Goal: Information Seeking & Learning: Learn about a topic

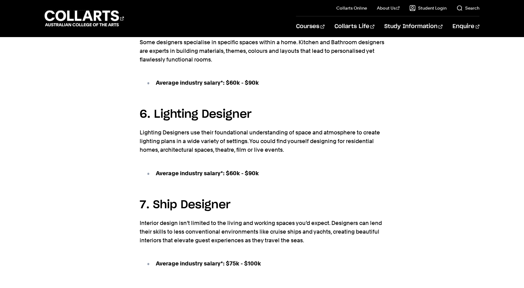
scroll to position [1486, 0]
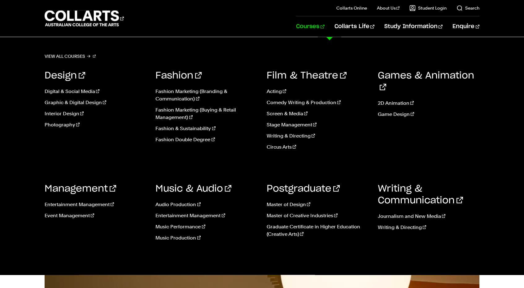
click at [324, 23] on link "Courses" at bounding box center [310, 26] width 28 height 20
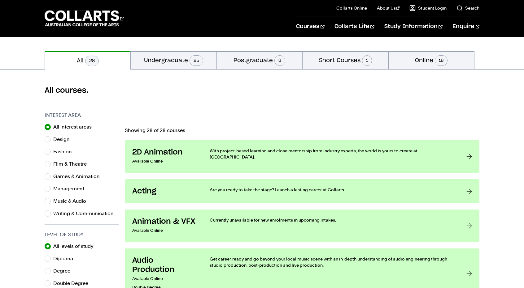
scroll to position [124, 0]
click at [48, 141] on input "Design" at bounding box center [48, 140] width 6 height 6
radio input "true"
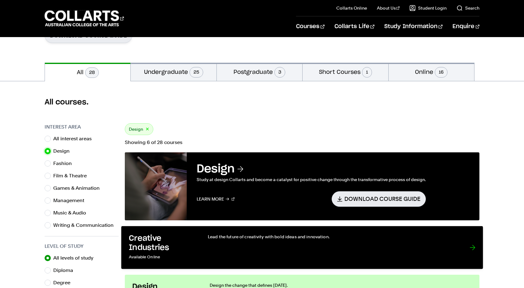
scroll to position [93, 0]
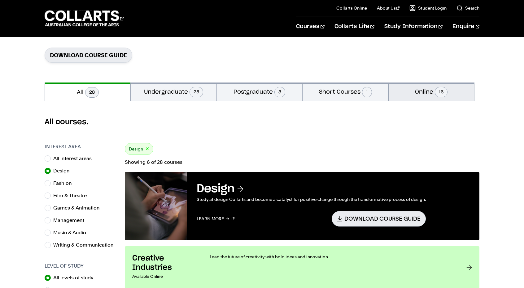
click at [424, 93] on button "Online 16" at bounding box center [430, 92] width 85 height 18
radio input "false"
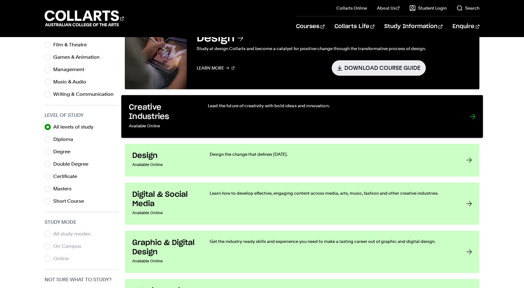
scroll to position [248, 0]
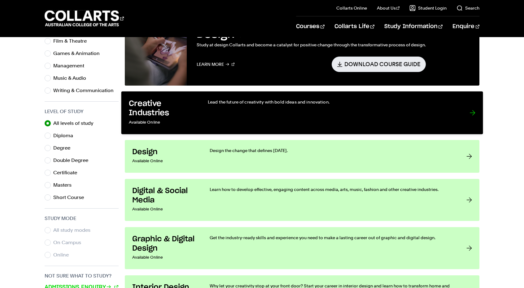
click at [254, 109] on div "Lead the future of creativity with bold ideas and innovation." at bounding box center [332, 113] width 249 height 28
click at [255, 112] on div "Lead the future of creativity with bold ideas and innovation." at bounding box center [332, 113] width 249 height 28
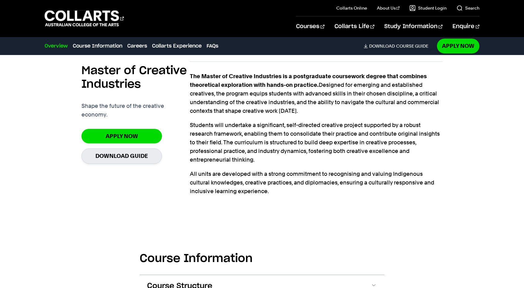
scroll to position [186, 0]
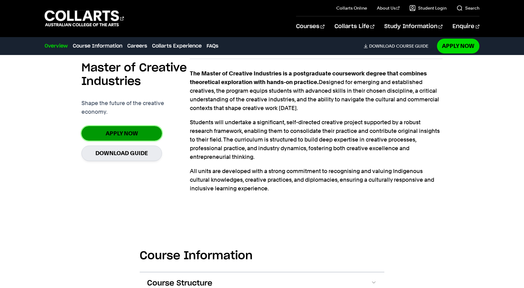
click at [132, 129] on link "Apply now" at bounding box center [121, 133] width 80 height 15
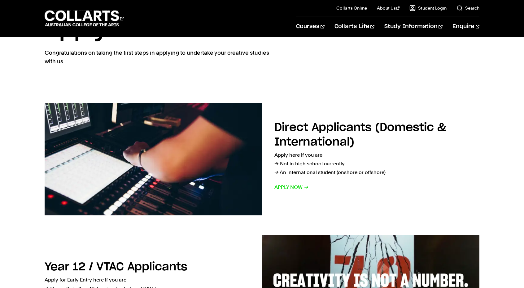
scroll to position [31, 0]
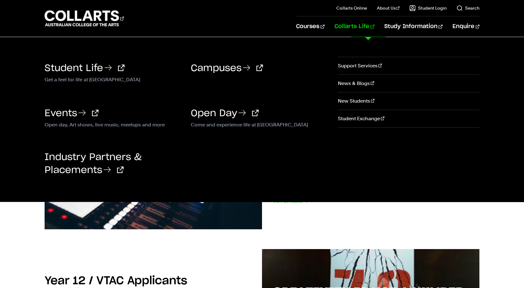
click at [374, 25] on link "Collarts Life" at bounding box center [354, 26] width 40 height 20
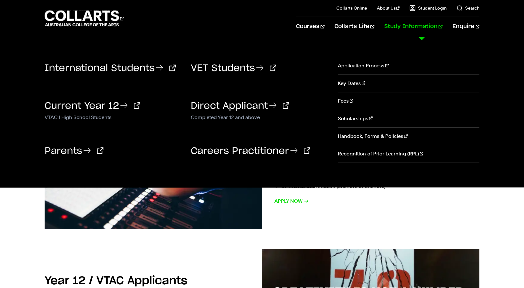
click at [420, 27] on link "Study Information" at bounding box center [413, 26] width 58 height 20
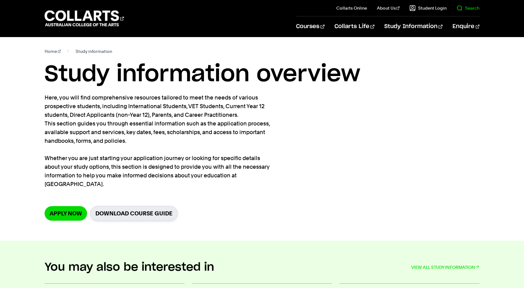
click at [457, 6] on link "Search" at bounding box center [467, 8] width 23 height 6
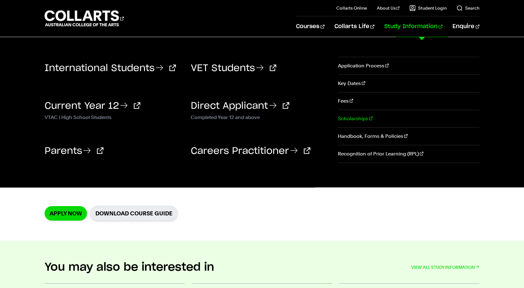
click at [359, 117] on link "Scholarships" at bounding box center [408, 118] width 141 height 17
